Goal: Transaction & Acquisition: Purchase product/service

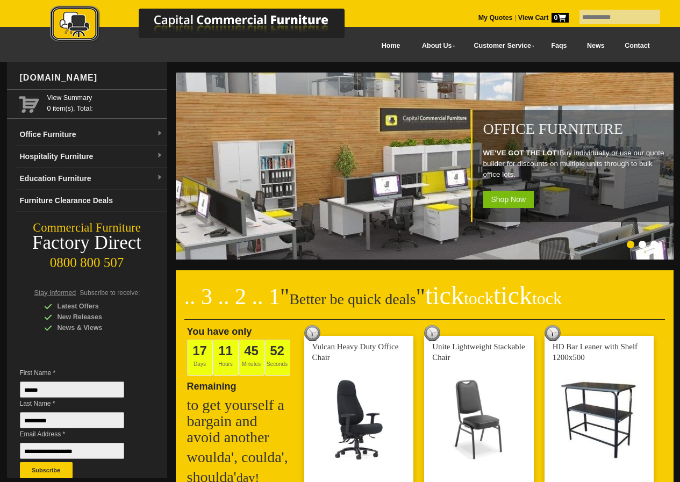
click at [593, 14] on input "text" at bounding box center [620, 17] width 81 height 15
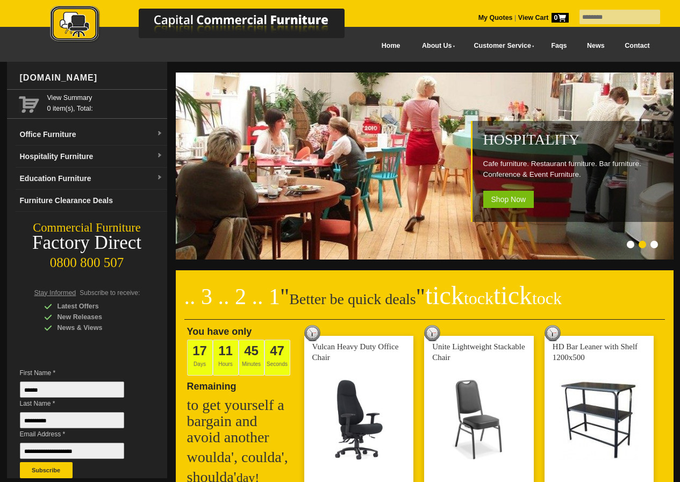
type input "********"
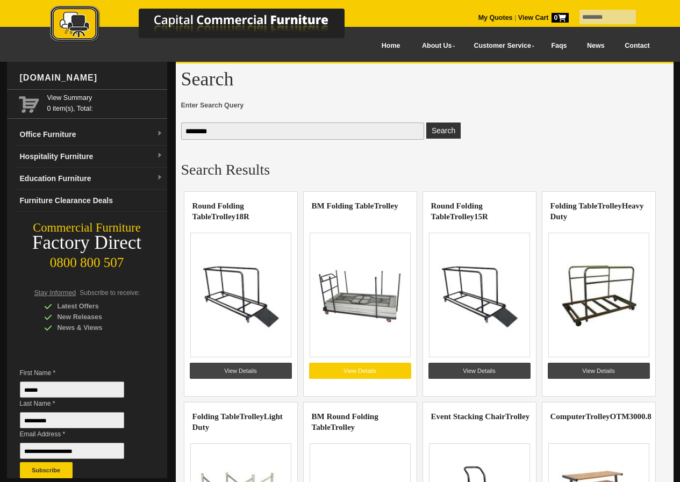
click at [369, 367] on link "View Details" at bounding box center [360, 371] width 102 height 16
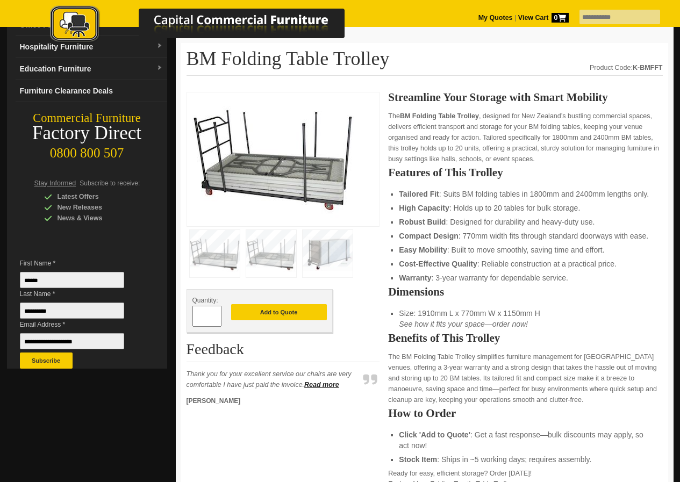
scroll to position [108, 0]
